Goal: Information Seeking & Learning: Learn about a topic

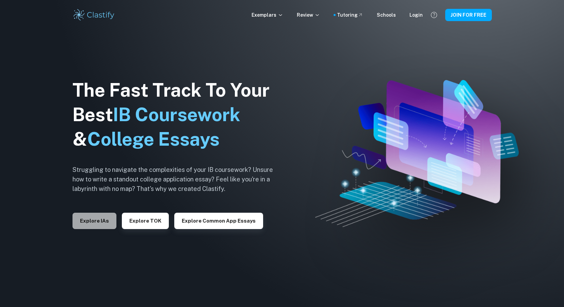
click at [102, 225] on button "Explore IAs" at bounding box center [94, 221] width 44 height 16
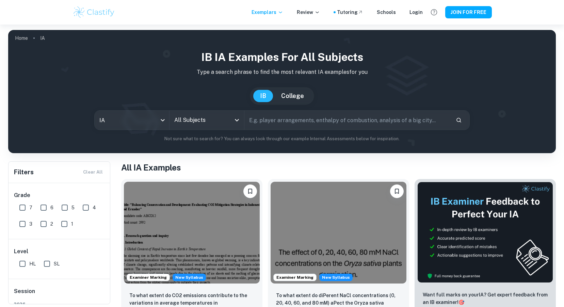
click at [218, 122] on input "All Subjects" at bounding box center [201, 120] width 58 height 13
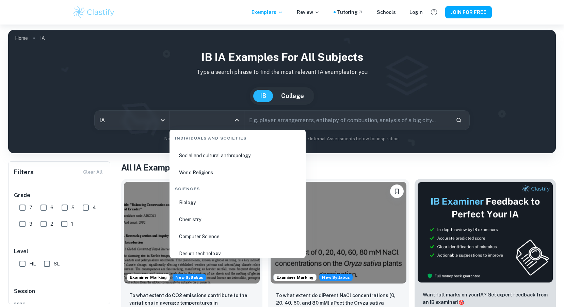
scroll to position [1016, 0]
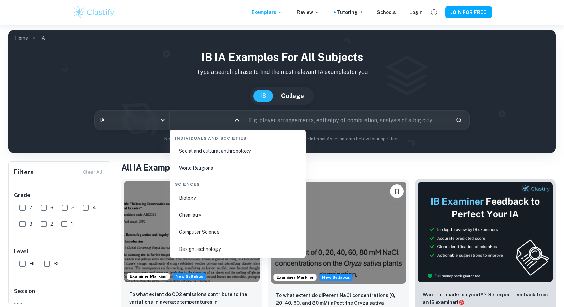
click at [195, 198] on li "Biology" at bounding box center [237, 198] width 131 height 16
type input "Biology"
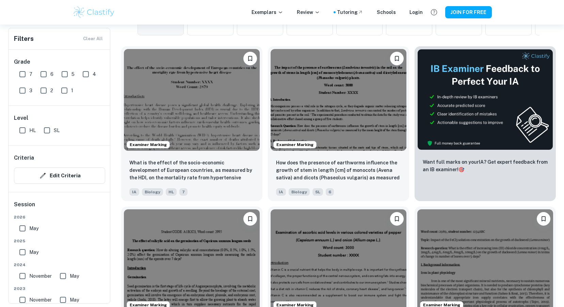
scroll to position [199, 0]
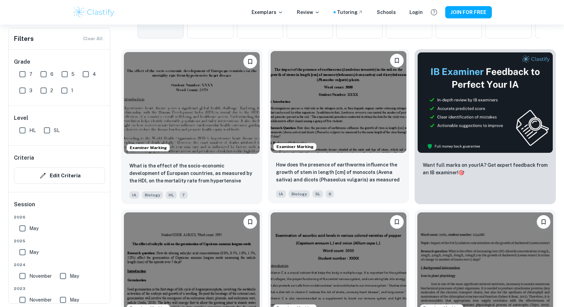
click at [357, 118] on img at bounding box center [338, 102] width 136 height 102
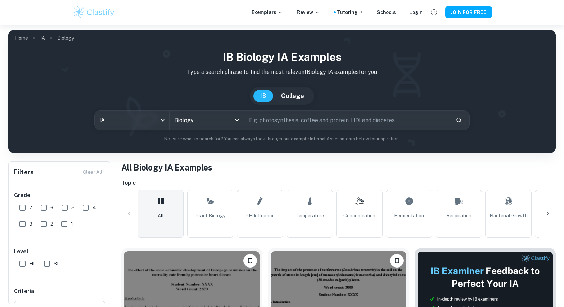
click at [293, 117] on input "text" at bounding box center [347, 120] width 206 height 19
click at [541, 215] on div at bounding box center [547, 213] width 16 height 16
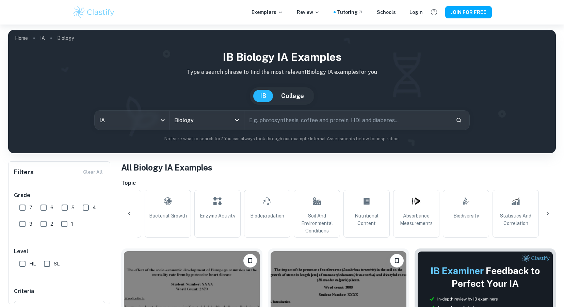
scroll to position [0, 365]
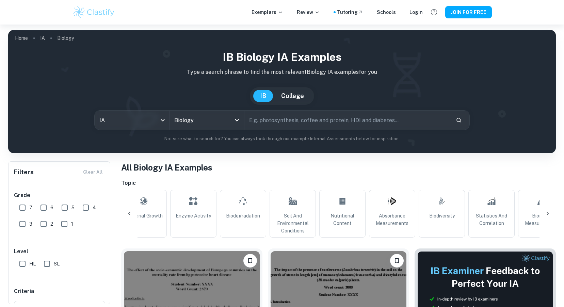
click at [549, 212] on icon at bounding box center [547, 213] width 7 height 7
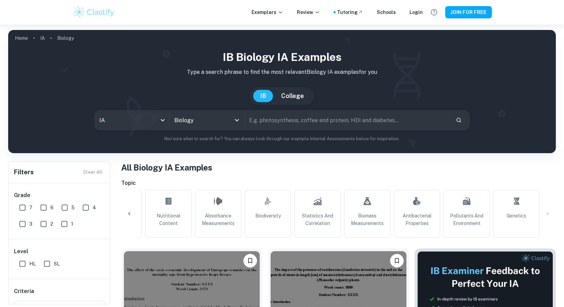
click at [130, 212] on icon at bounding box center [129, 213] width 2 height 3
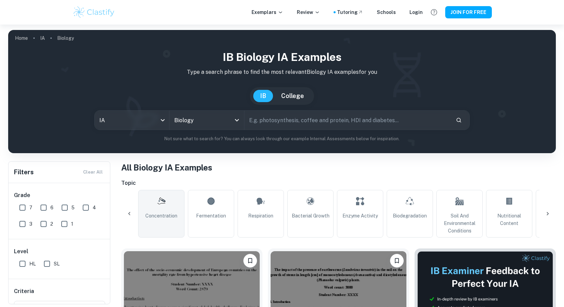
scroll to position [0, 174]
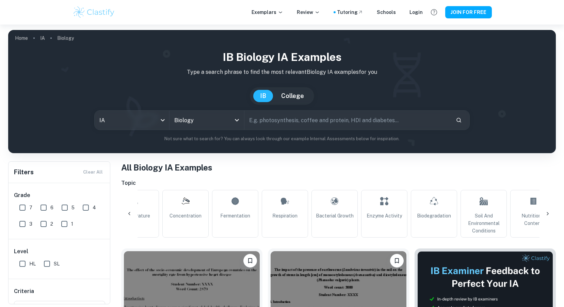
click at [126, 211] on icon at bounding box center [129, 213] width 7 height 7
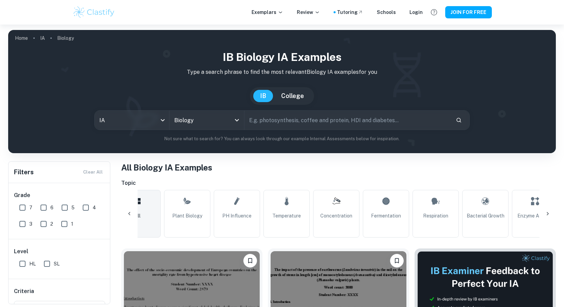
scroll to position [0, 0]
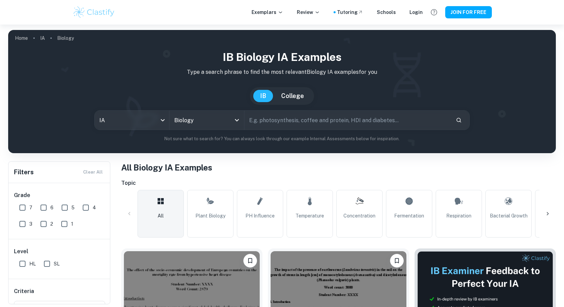
click at [289, 127] on input "text" at bounding box center [347, 120] width 206 height 19
type input "growth"
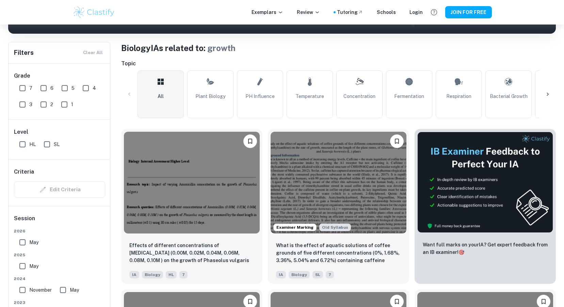
scroll to position [134, 0]
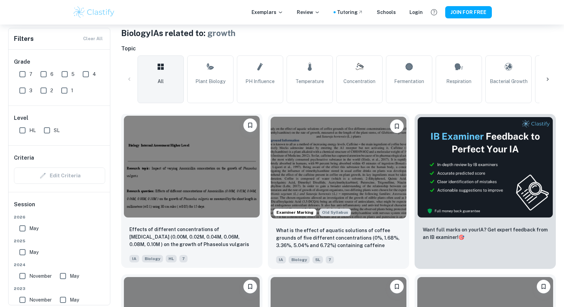
click at [193, 151] on img at bounding box center [192, 167] width 136 height 102
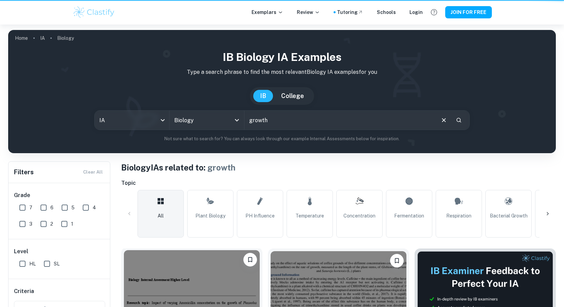
scroll to position [134, 0]
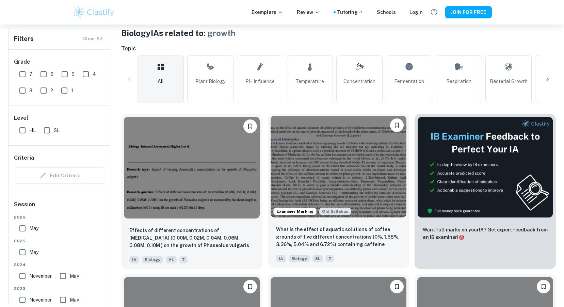
click at [331, 165] on img at bounding box center [338, 167] width 136 height 102
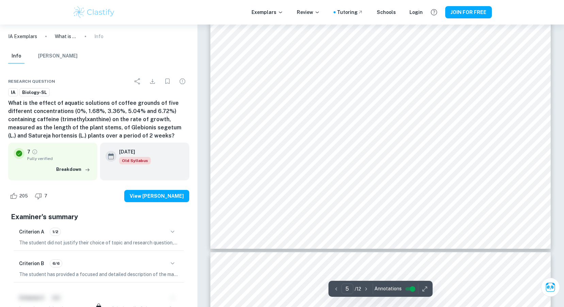
scroll to position [2087, 0]
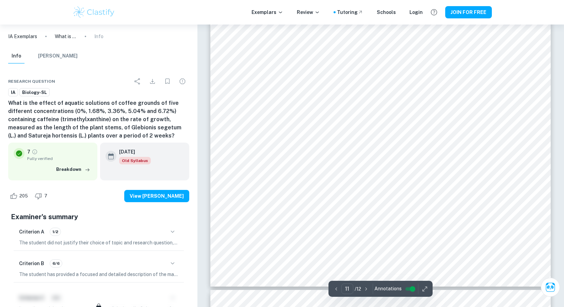
type input "12"
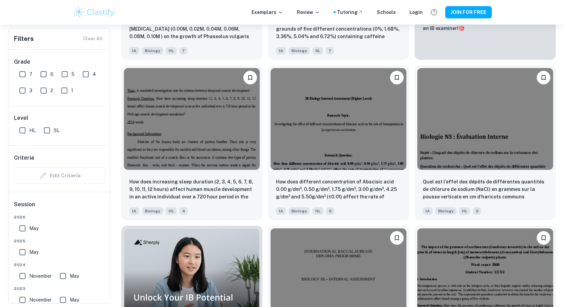
scroll to position [358, 0]
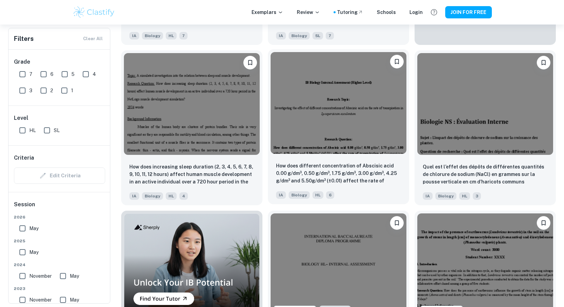
click at [325, 96] on img at bounding box center [338, 103] width 136 height 102
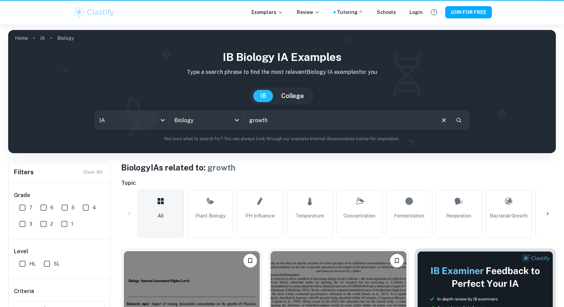
scroll to position [358, 0]
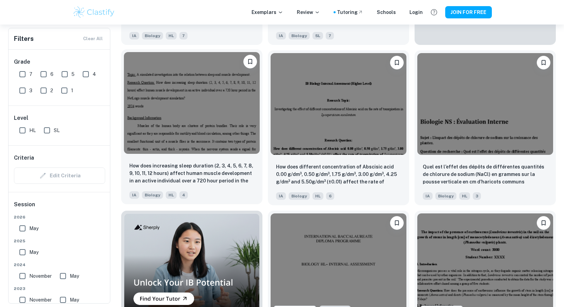
click at [186, 87] on img at bounding box center [192, 103] width 136 height 102
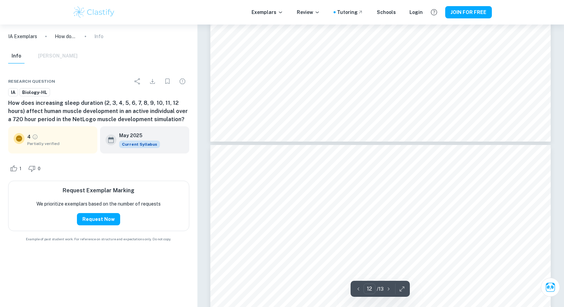
type input "13"
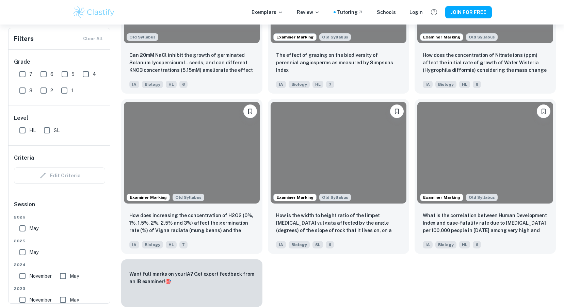
scroll to position [358, 0]
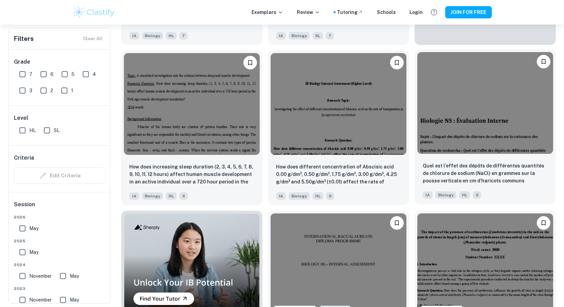
click at [462, 144] on img at bounding box center [485, 103] width 136 height 102
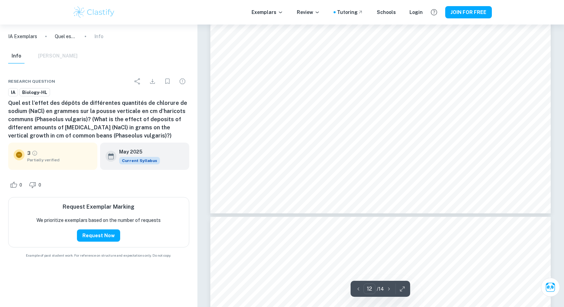
scroll to position [5256, 0]
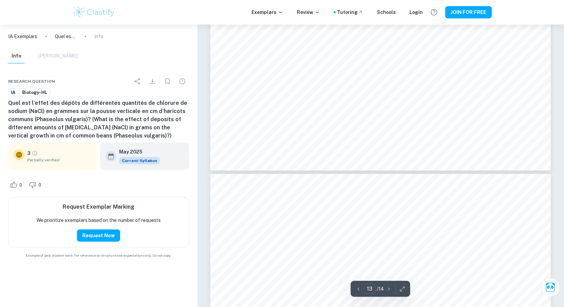
type input "14"
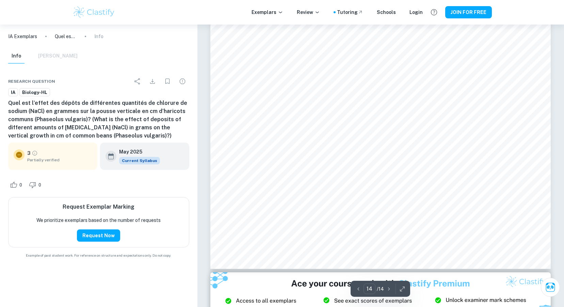
scroll to position [6152, 0]
